Goal: Obtain resource: Obtain resource

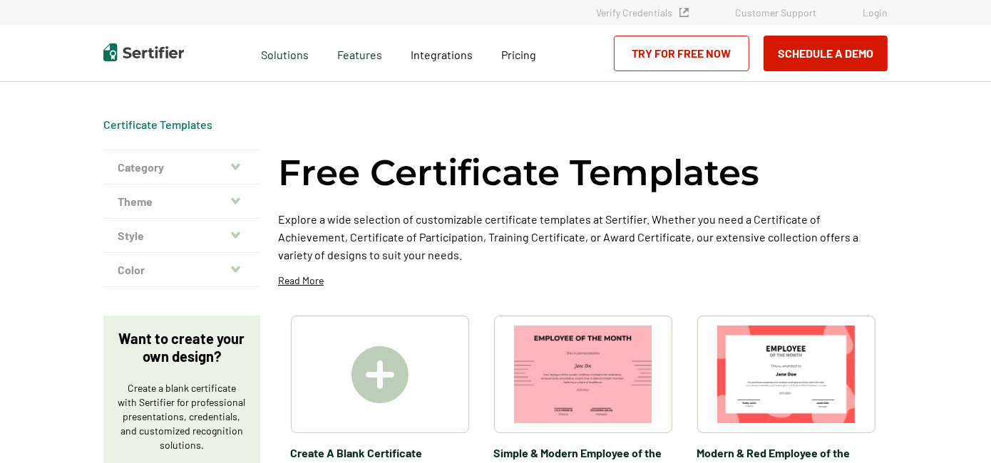
click at [575, 273] on div "Free Certificate Templates Explore a wide selection of customizable certificate…" at bounding box center [582, 224] width 609 height 148
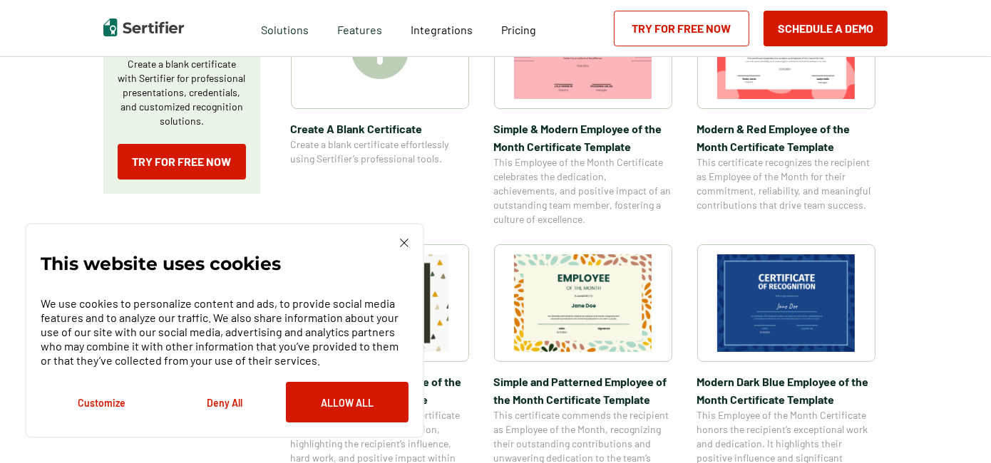
scroll to position [341, 0]
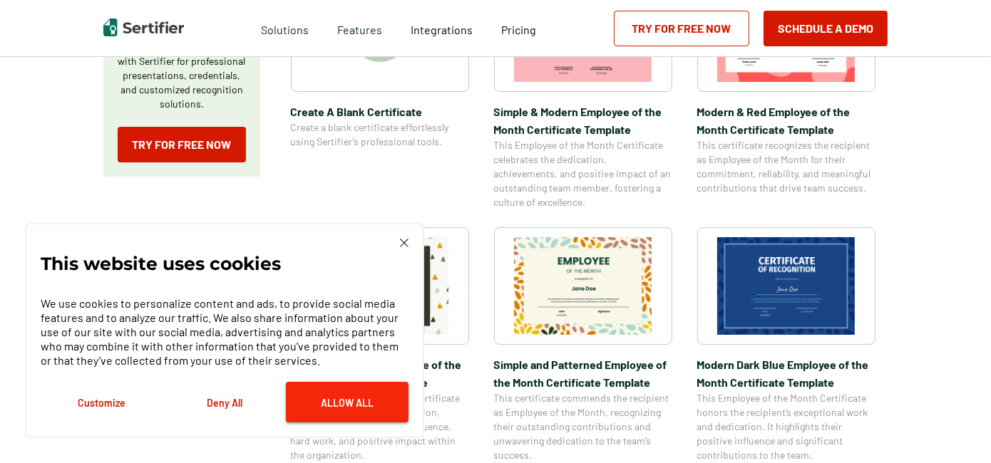
click at [393, 401] on button "Allow All" at bounding box center [347, 402] width 123 height 41
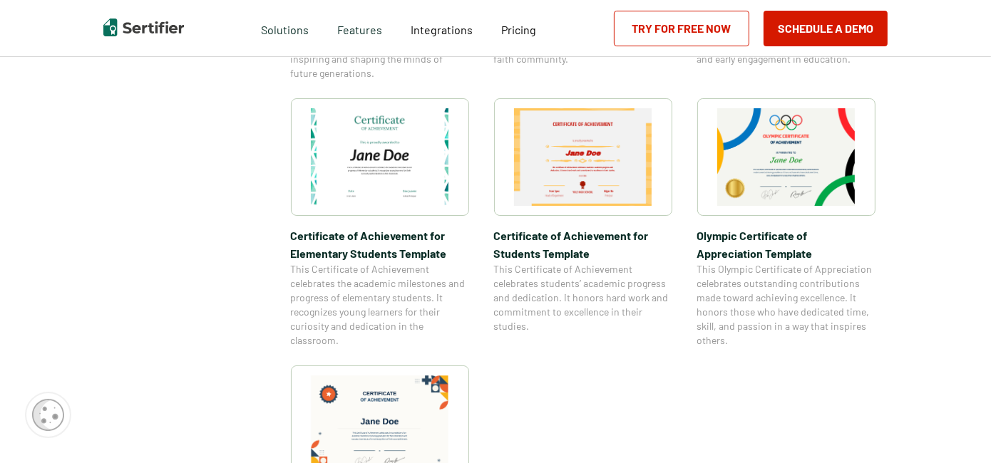
scroll to position [969, 0]
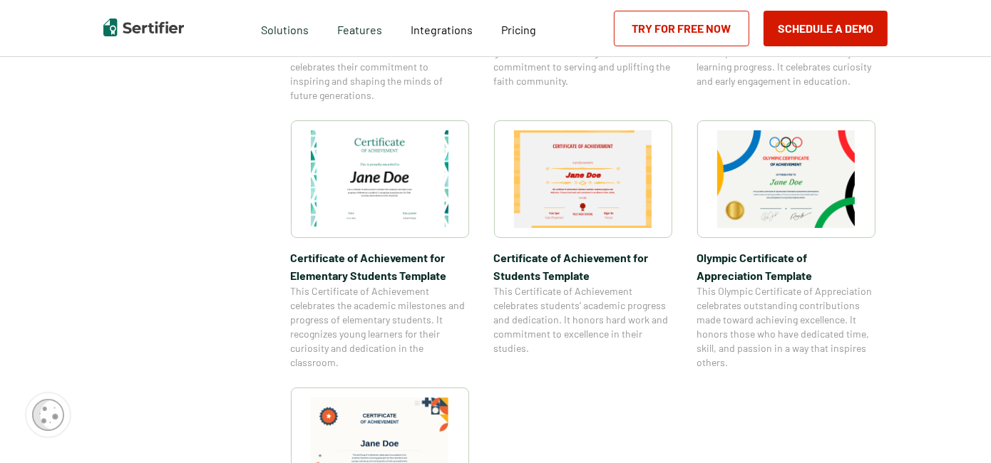
click at [789, 177] on img at bounding box center [786, 179] width 138 height 98
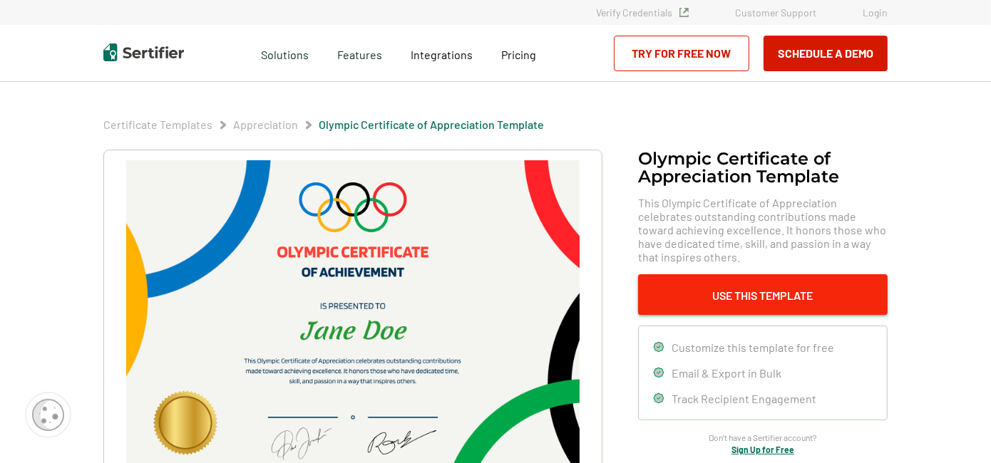
click at [756, 295] on button "Use This Template" at bounding box center [762, 294] width 249 height 41
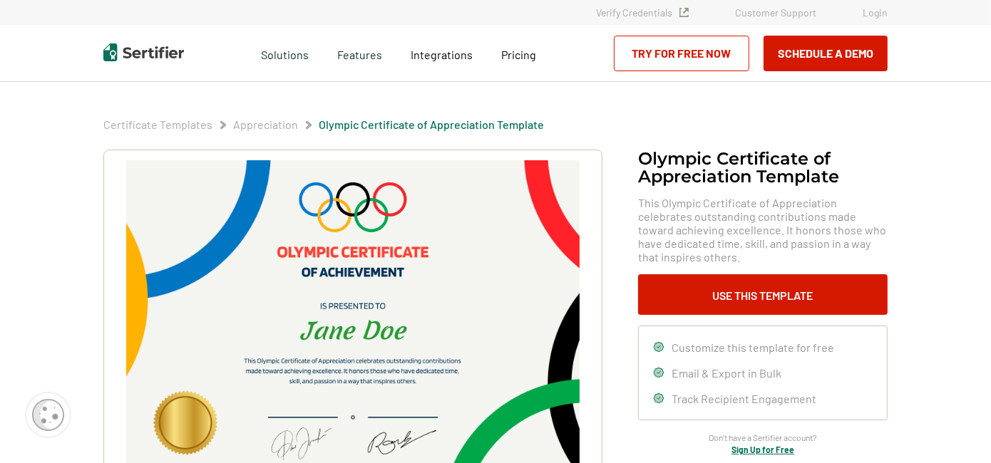
click at [843, 181] on h1 "Olympic Certificate of Appreciation​ Template" at bounding box center [762, 168] width 249 height 36
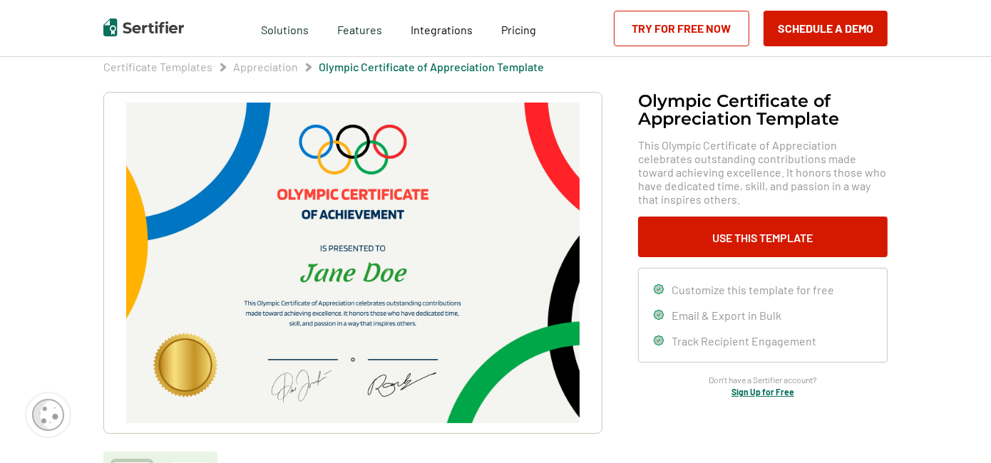
scroll to position [56, 0]
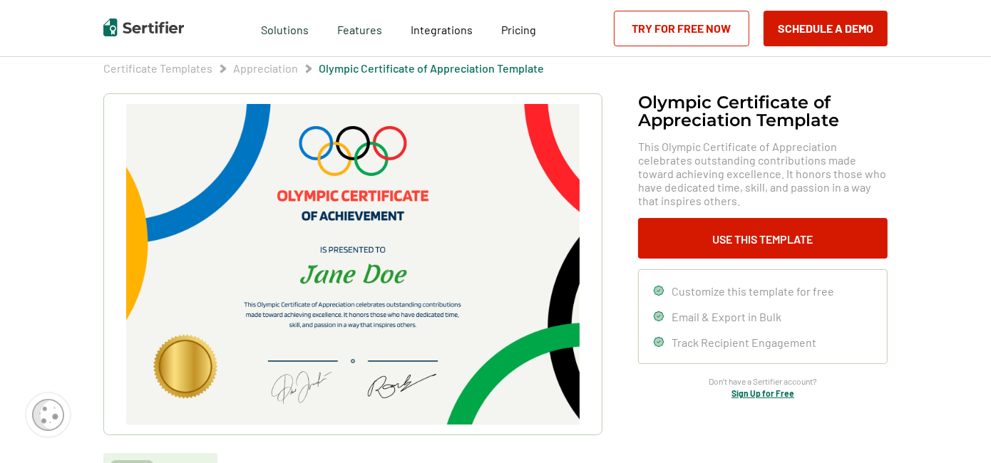
click at [354, 292] on img at bounding box center [352, 264] width 453 height 321
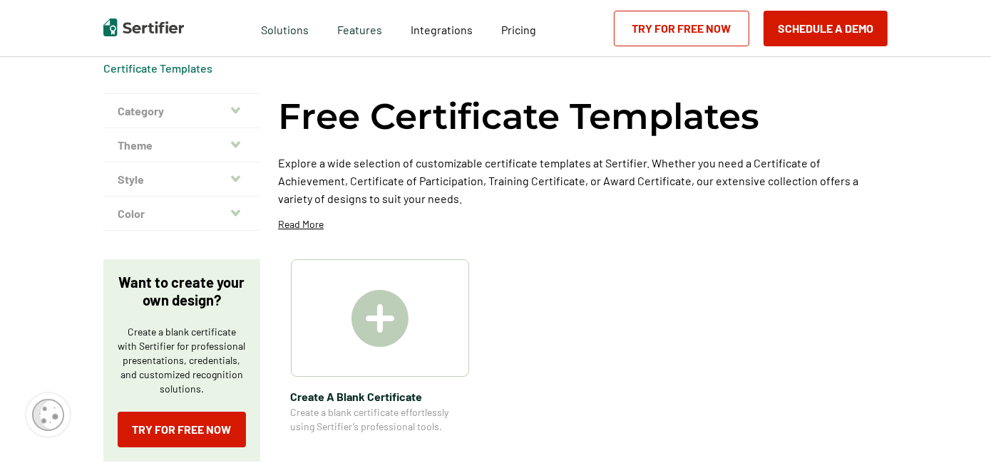
scroll to position [969, 0]
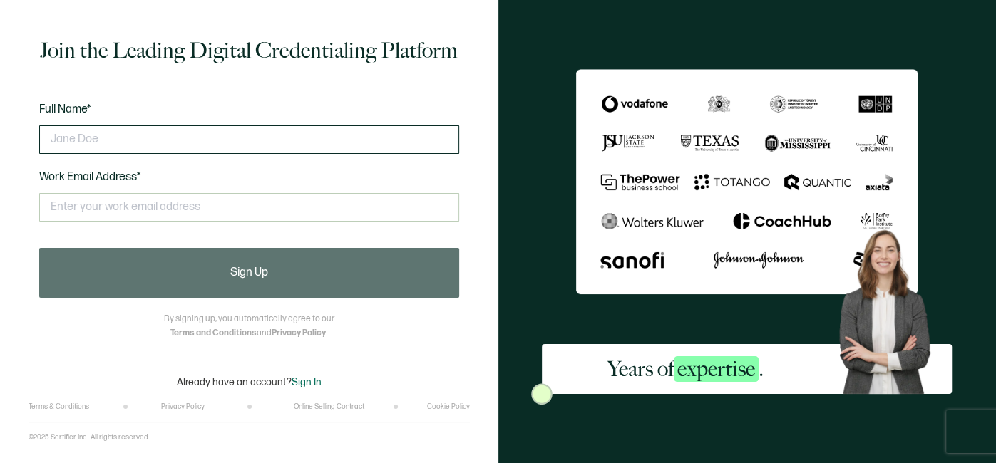
click at [278, 136] on input "text" at bounding box center [249, 139] width 420 height 29
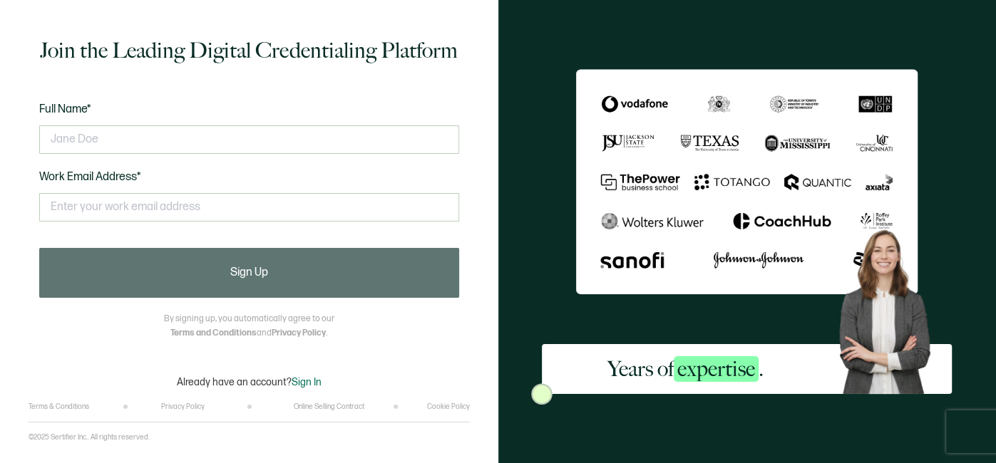
click at [284, 83] on div "Join the Leading Digital Credentialing Platform Full Name* Work Email Address* …" at bounding box center [249, 211] width 441 height 381
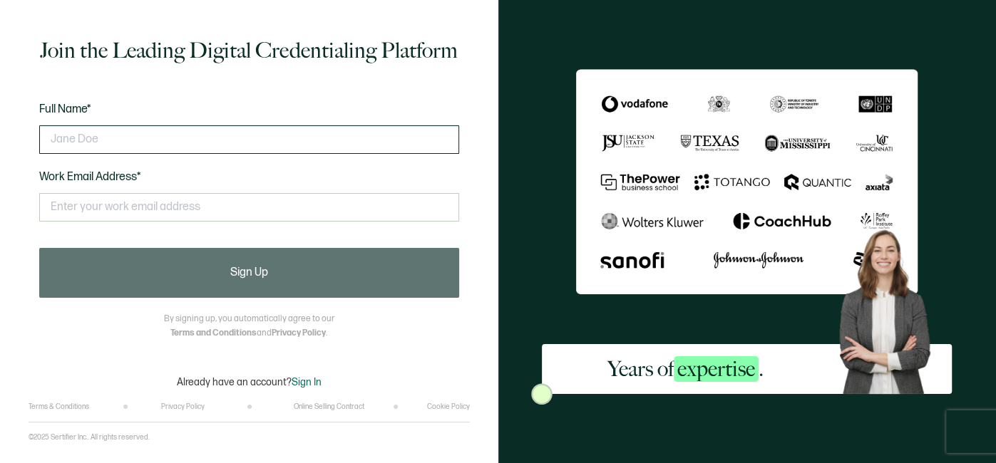
click at [289, 147] on input "text" at bounding box center [249, 139] width 420 height 29
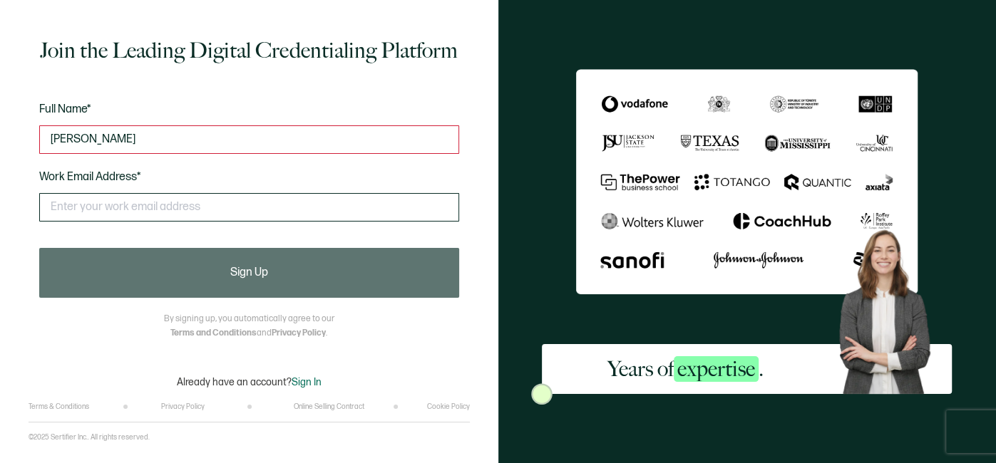
type input "[PERSON_NAME]"
click at [249, 196] on input "text" at bounding box center [249, 207] width 420 height 29
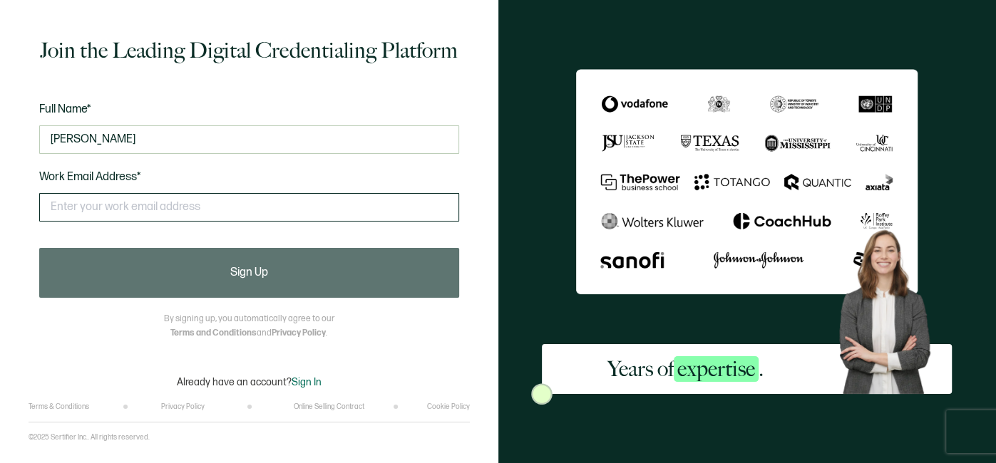
type input "[EMAIL_ADDRESS][DOMAIN_NAME]"
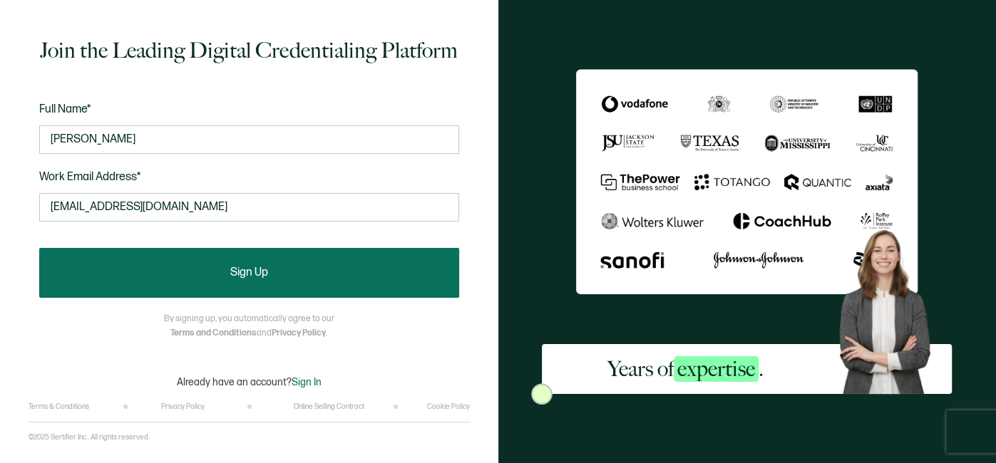
click at [220, 261] on button "Sign Up" at bounding box center [249, 273] width 420 height 50
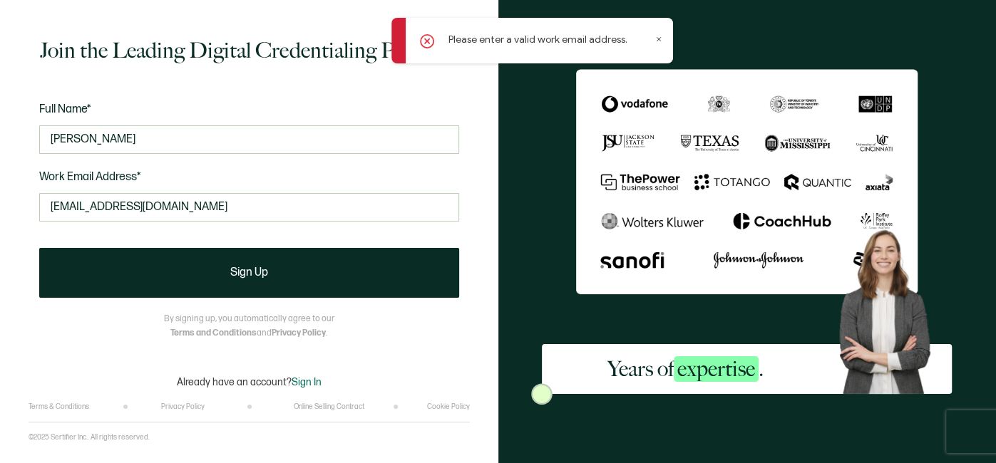
click at [659, 36] on icon at bounding box center [658, 39] width 7 height 7
